Goal: Transaction & Acquisition: Purchase product/service

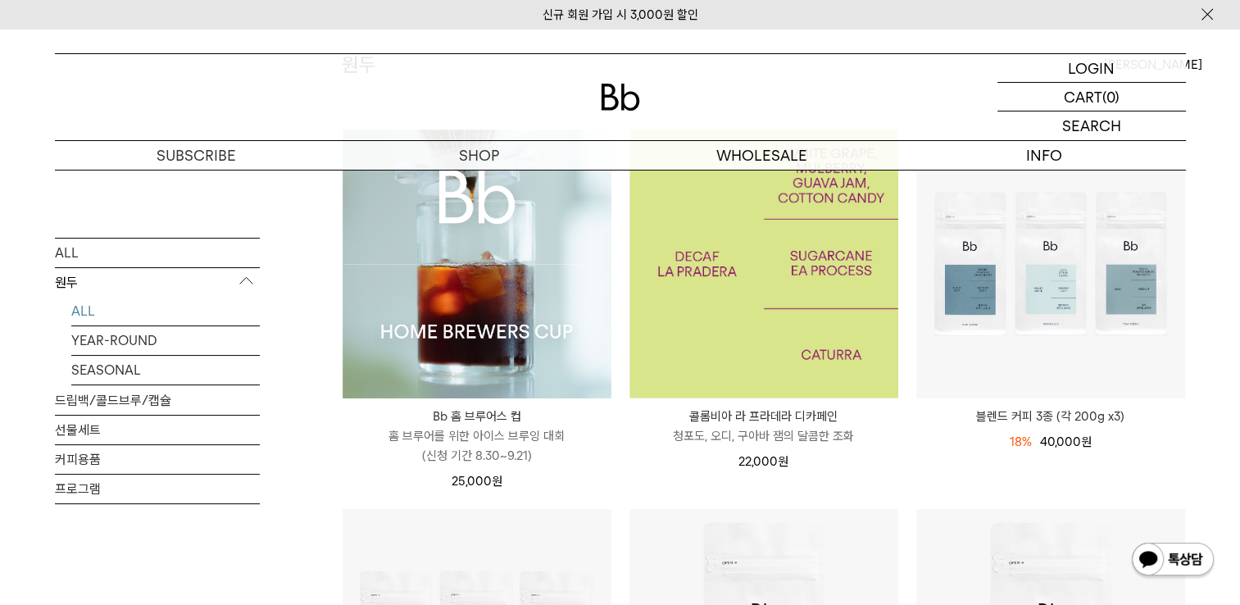
scroll to position [198, 0]
click at [827, 292] on img at bounding box center [763, 264] width 269 height 269
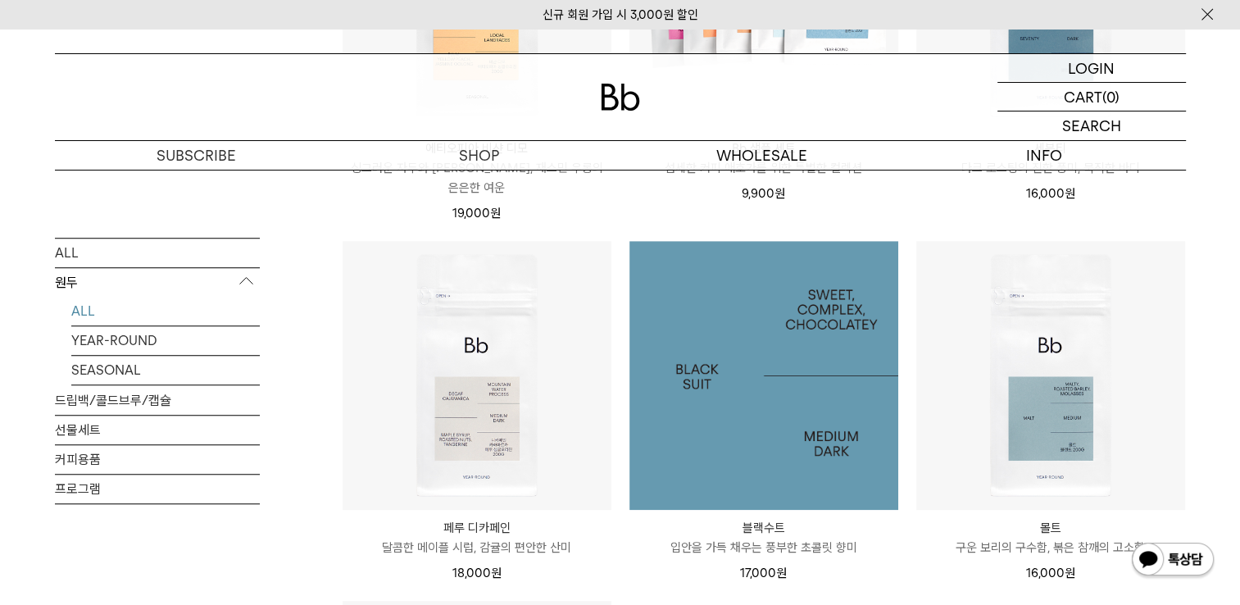
scroll to position [1235, 0]
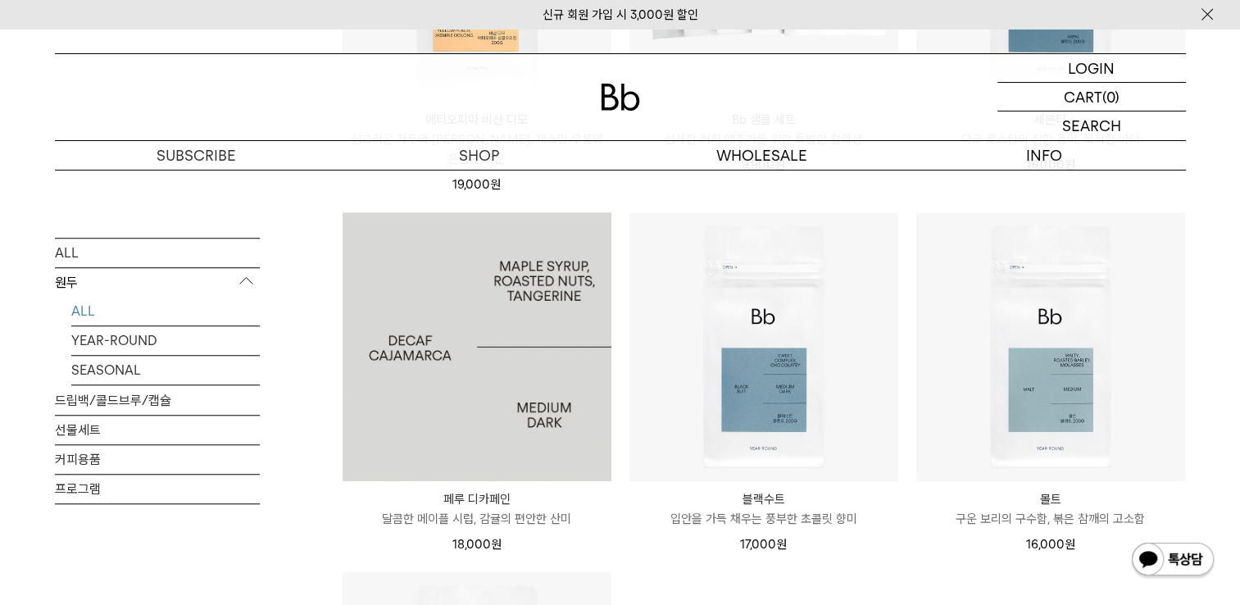
click at [479, 410] on img at bounding box center [477, 346] width 269 height 269
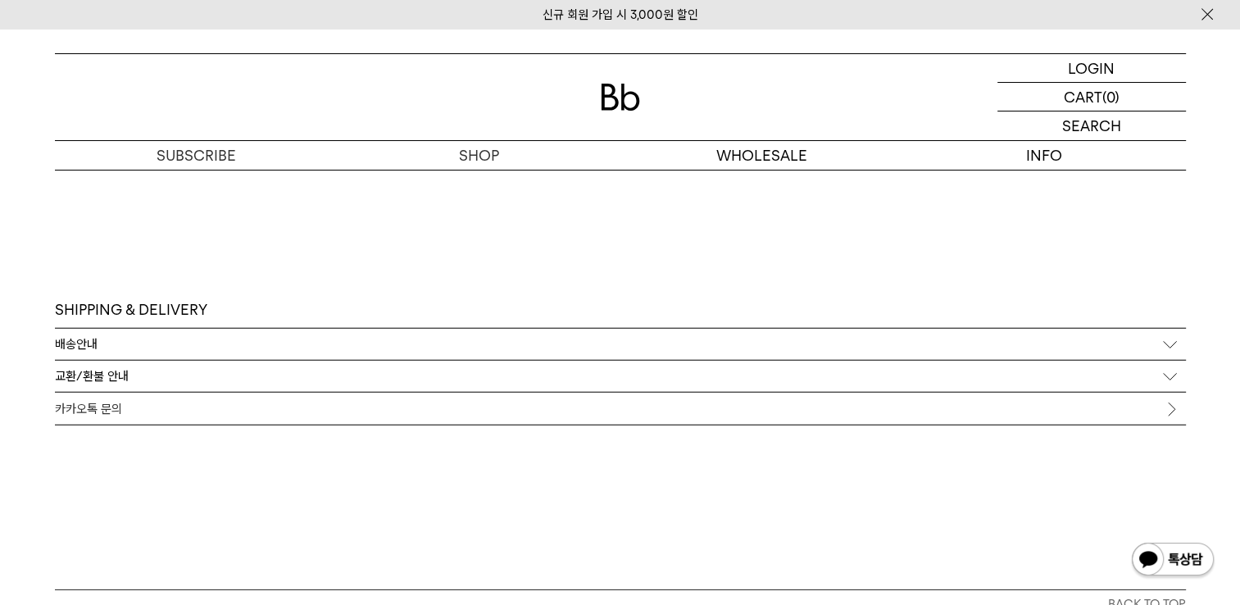
scroll to position [4293, 0]
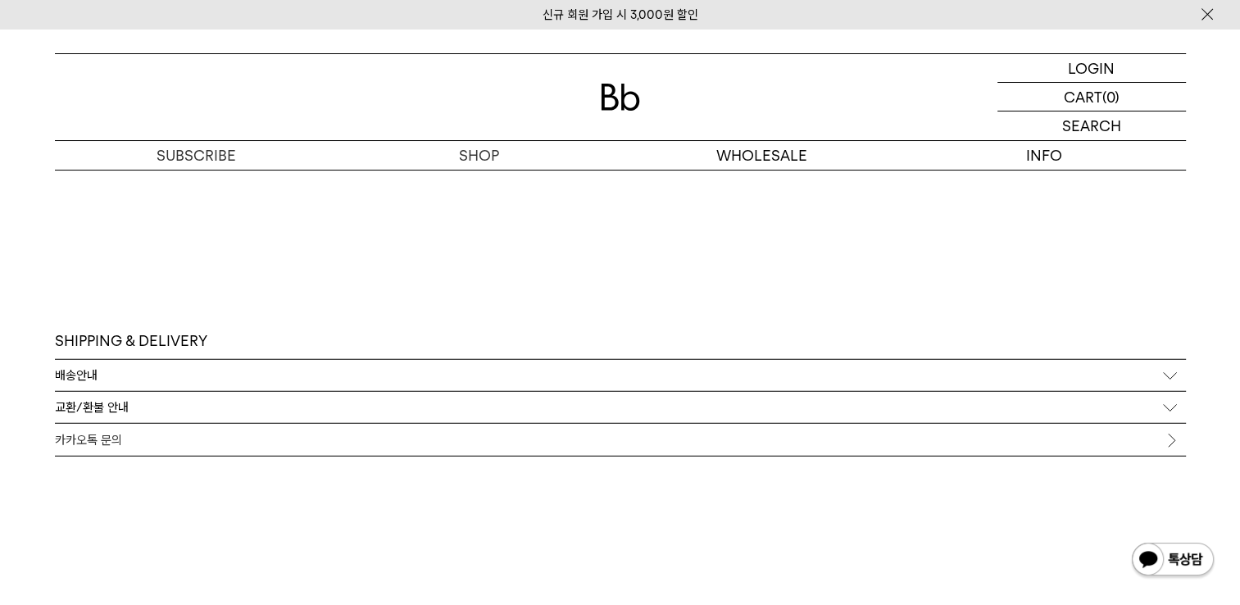
click at [76, 384] on div "배송안내" at bounding box center [620, 375] width 1131 height 31
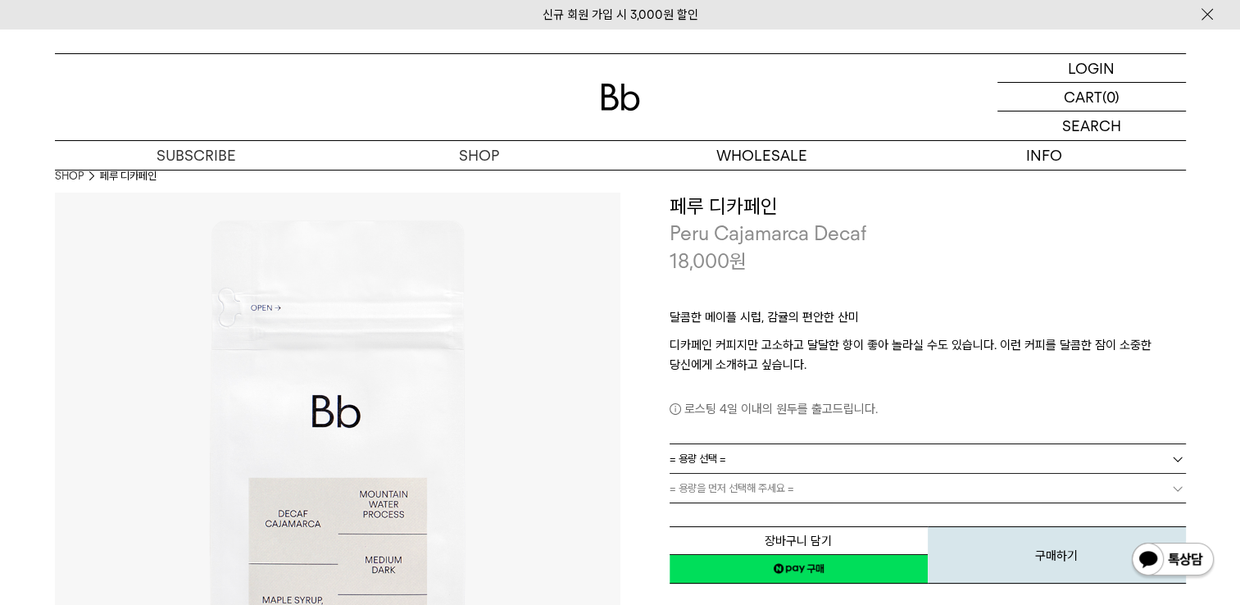
scroll to position [0, 0]
